Goal: Complete application form: Complete application form

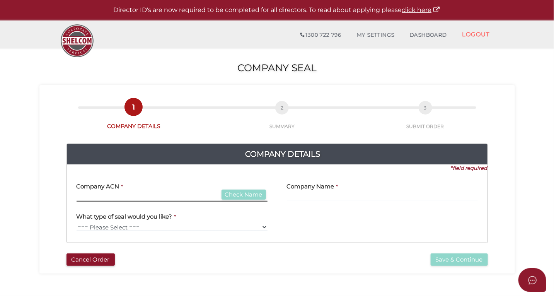
click at [90, 195] on input "text" at bounding box center [172, 197] width 191 height 9
click at [232, 200] on input "007007007" at bounding box center [172, 197] width 191 height 9
type input "007007007"
click at [242, 192] on button "Check Name" at bounding box center [243, 194] width 44 height 10
type input "GOLLINGS PHOTOGRAPHY PTY. LTD."
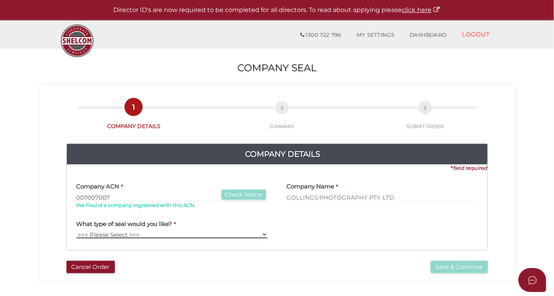
click at [89, 233] on select "=== Please Select === Fold Seal" at bounding box center [172, 234] width 191 height 8
select select "Fold Seal"
click at [77, 230] on select "=== Please Select === Fold Seal" at bounding box center [172, 234] width 191 height 8
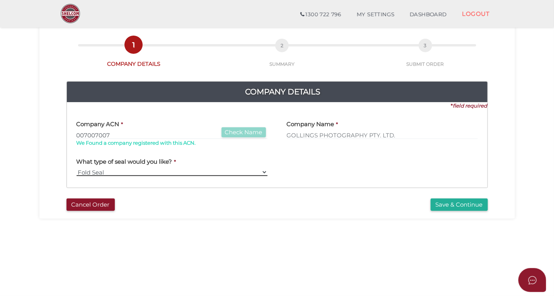
scroll to position [36, 0]
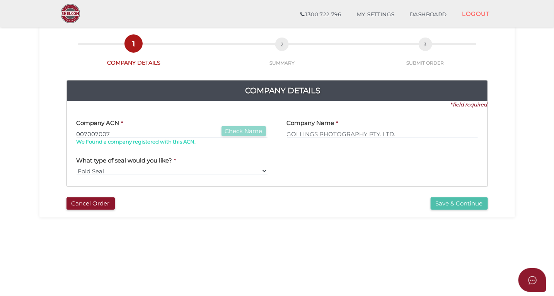
click at [453, 204] on button "Save & Continue" at bounding box center [459, 203] width 57 height 13
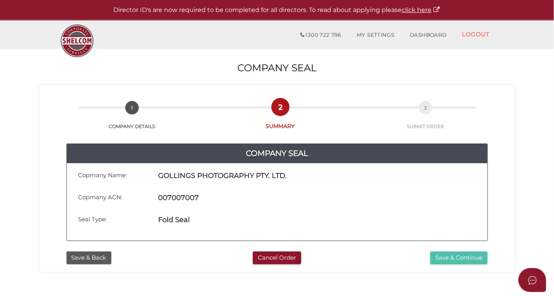
click at [451, 261] on button "Save & Continue" at bounding box center [458, 257] width 57 height 13
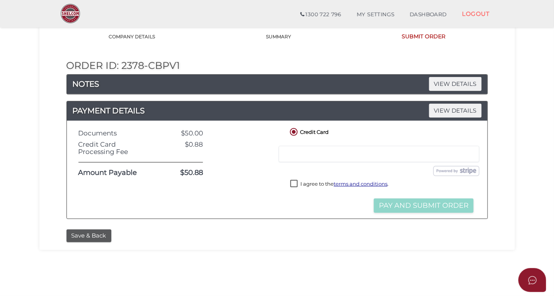
scroll to position [63, 0]
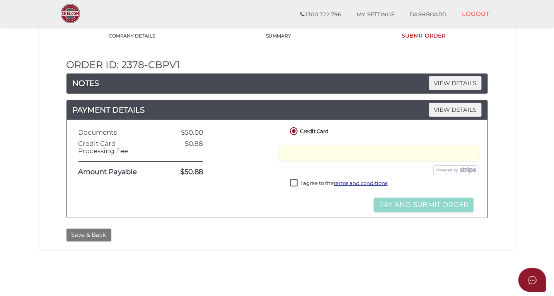
click at [86, 233] on button "Save & Back" at bounding box center [88, 234] width 45 height 13
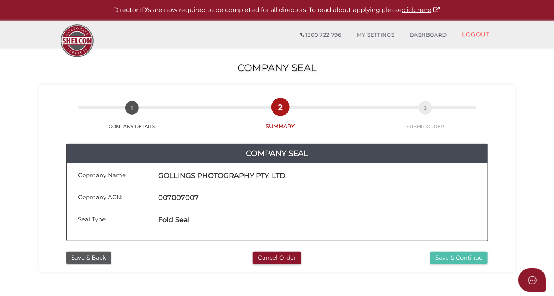
click at [453, 257] on button "Save & Continue" at bounding box center [458, 257] width 57 height 13
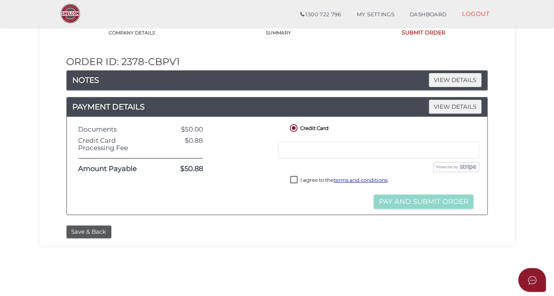
scroll to position [109, 0]
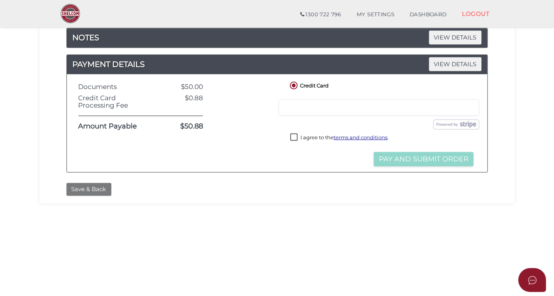
click at [84, 191] on button "Save & Back" at bounding box center [88, 189] width 45 height 13
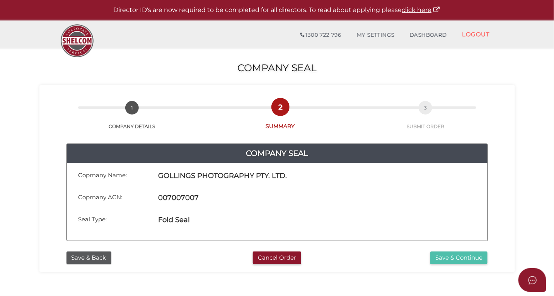
click at [450, 260] on button "Save & Continue" at bounding box center [458, 257] width 57 height 13
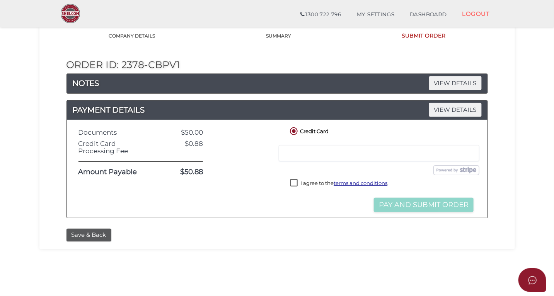
scroll to position [61, 0]
